Goal: Task Accomplishment & Management: Manage account settings

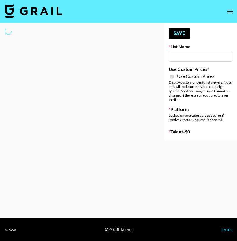
type input "Content Labs for Perplexity"
checkbox input "true"
select select "Brand"
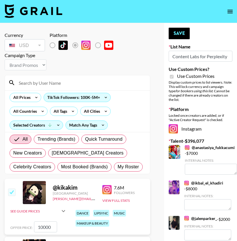
click at [47, 85] on input at bounding box center [80, 82] width 131 height 9
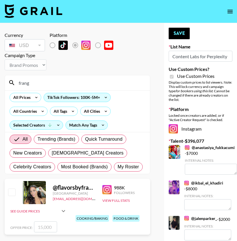
click at [219, 58] on input "Content Labs for Perplexity" at bounding box center [200, 56] width 64 height 11
click at [46, 81] on input "frang" at bounding box center [80, 82] width 131 height 9
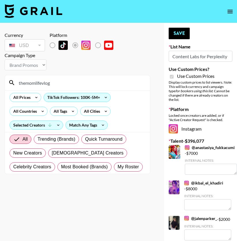
type input "themomlifevlogs"
click at [49, 83] on input "themomlifevlogs" at bounding box center [80, 82] width 131 height 9
type input "themom"
click at [58, 78] on input "themom" at bounding box center [80, 82] width 131 height 9
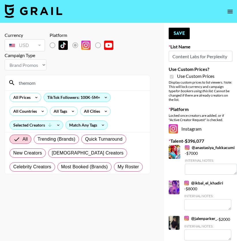
click at [58, 78] on input "themom" at bounding box center [80, 82] width 131 height 9
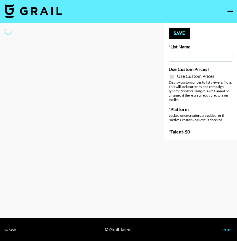
type input "Content Labs for Perplexity"
checkbox input "true"
select select "Brand"
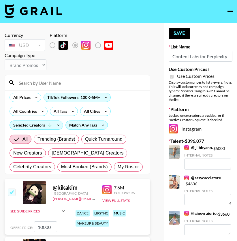
click at [58, 85] on input at bounding box center [80, 82] width 131 height 9
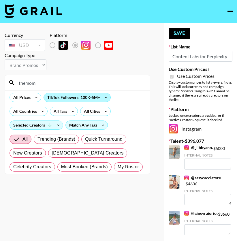
type input "themom"
click at [69, 97] on div "TikTok Followers: 100K-5M+" at bounding box center [77, 97] width 67 height 9
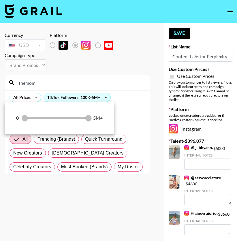
click at [86, 79] on div at bounding box center [118, 120] width 237 height 241
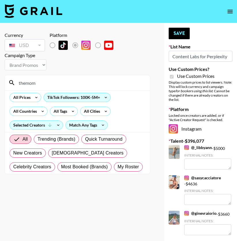
click at [70, 86] on input "themom" at bounding box center [80, 82] width 131 height 9
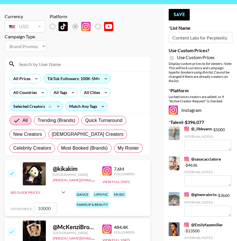
scroll to position [53, 0]
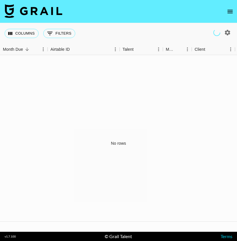
click at [229, 14] on icon "open drawer" at bounding box center [229, 11] width 7 height 7
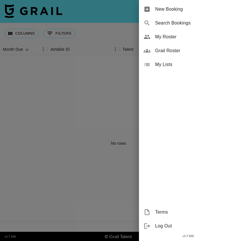
click at [169, 50] on span "Grail Roster" at bounding box center [193, 50] width 77 height 7
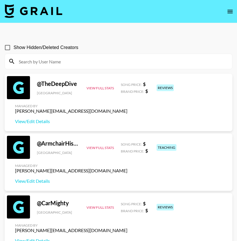
click at [63, 62] on input at bounding box center [121, 61] width 213 height 9
type input "themoml"
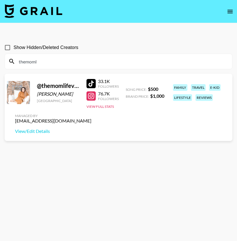
click at [32, 63] on input "themoml" at bounding box center [121, 61] width 213 height 9
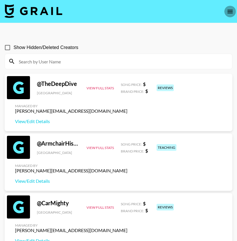
click at [232, 9] on icon "open drawer" at bounding box center [229, 11] width 7 height 7
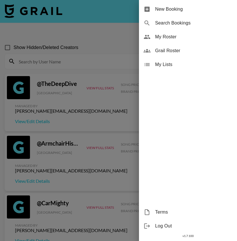
click at [65, 53] on div at bounding box center [118, 120] width 237 height 241
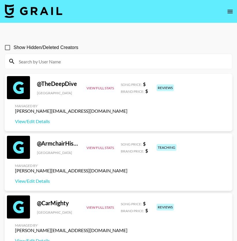
click at [231, 11] on icon "open drawer" at bounding box center [229, 11] width 5 height 3
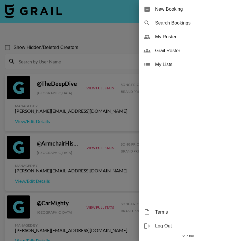
click at [171, 39] on span "My Roster" at bounding box center [193, 36] width 77 height 7
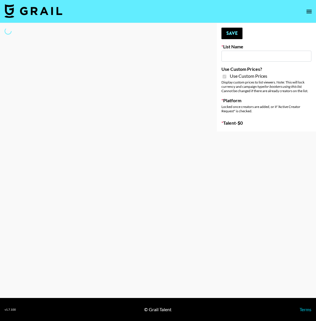
type input "Content Labs for Govee's TV Backlight 3."
checkbox input "true"
select select "Brand"
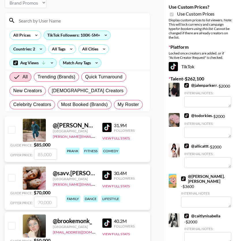
scroll to position [10, 0]
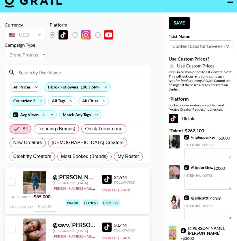
click at [42, 74] on input at bounding box center [80, 72] width 131 height 9
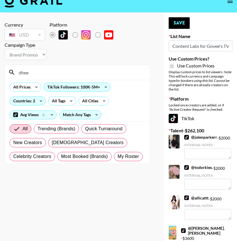
click at [41, 74] on input "dhee" at bounding box center [80, 72] width 131 height 9
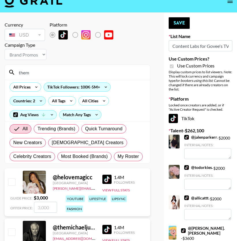
type input "themo"
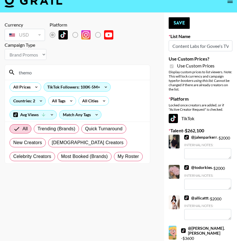
click at [74, 70] on input "themo" at bounding box center [80, 72] width 131 height 9
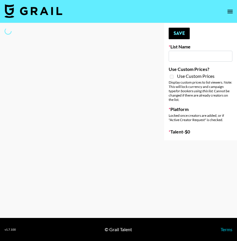
select select "Song"
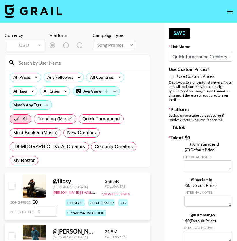
type input "Quick Turnaround Creators - Worldwide 24hrs"
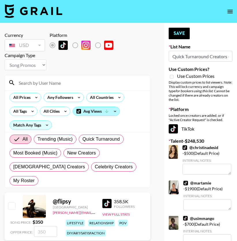
click at [106, 112] on icon at bounding box center [106, 110] width 3 height 3
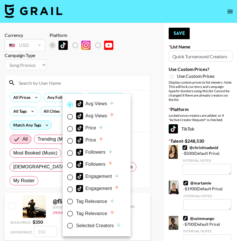
click at [108, 76] on div at bounding box center [118, 120] width 237 height 241
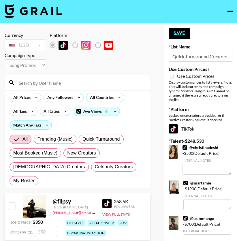
click at [43, 84] on input at bounding box center [80, 82] width 131 height 9
click at [43, 83] on input "themom" at bounding box center [80, 82] width 131 height 9
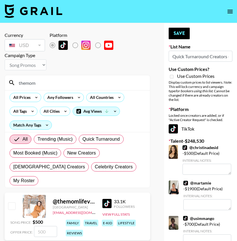
type input "themom"
click at [11, 202] on input "checkbox" at bounding box center [11, 205] width 7 height 7
checkbox input "true"
type input "500"
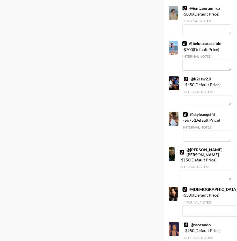
scroll to position [3123, 0]
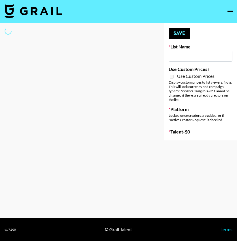
type input "Quick Turnaround Creators - Worldwide 24hrs"
select select "Song"
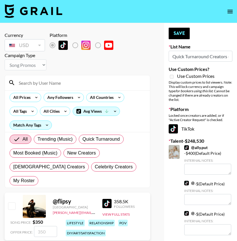
click at [54, 79] on input at bounding box center [80, 82] width 131 height 9
type input "themoml"
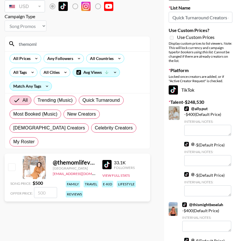
scroll to position [60, 0]
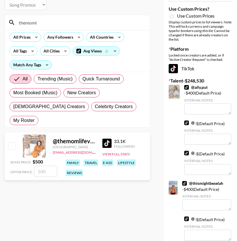
click at [12, 142] on input "checkbox" at bounding box center [11, 145] width 7 height 7
checkbox input "true"
type input "500"
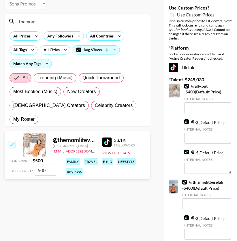
scroll to position [0, 0]
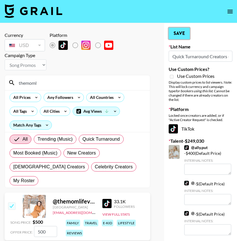
click at [179, 34] on button "Save" at bounding box center [178, 34] width 21 height 12
click at [0, 0] on div "Your changes have been saved!" at bounding box center [0, 0] width 0 height 0
